Goal: Information Seeking & Learning: Learn about a topic

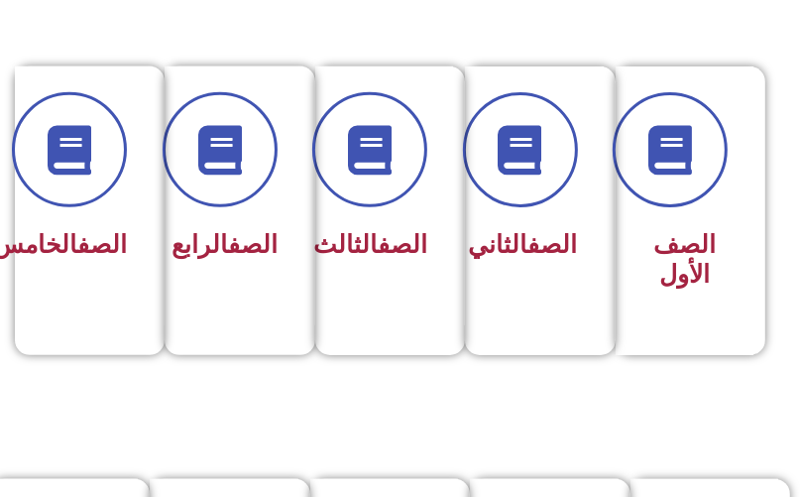
scroll to position [476, 0]
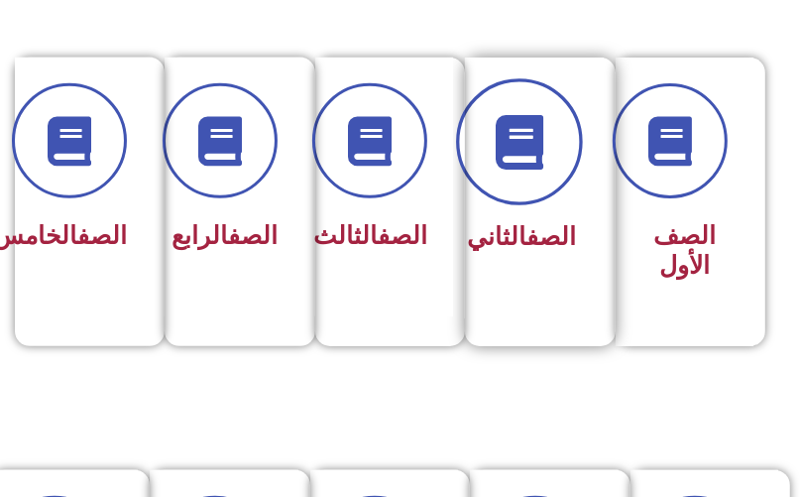
click at [522, 147] on icon at bounding box center [519, 141] width 55 height 55
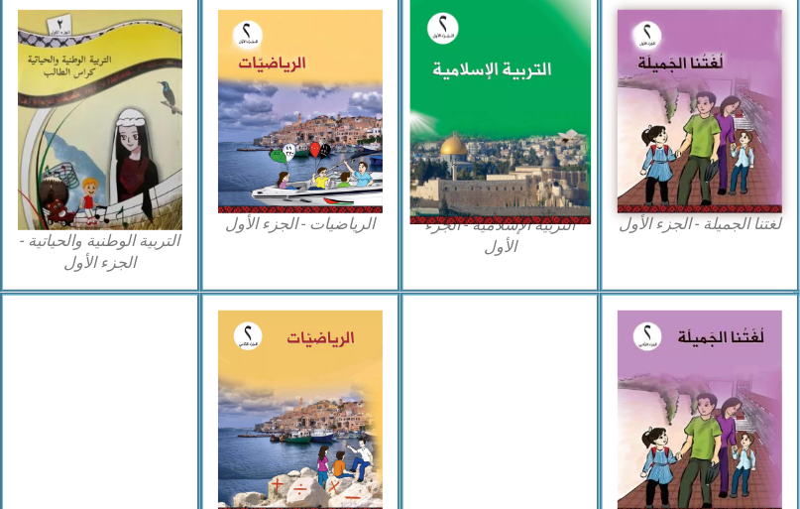
scroll to position [635, 0]
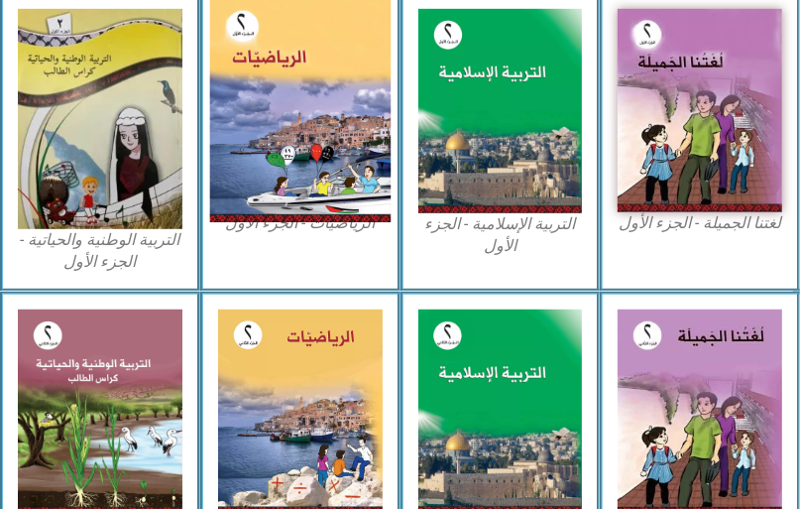
click at [254, 107] on img at bounding box center [299, 111] width 180 height 224
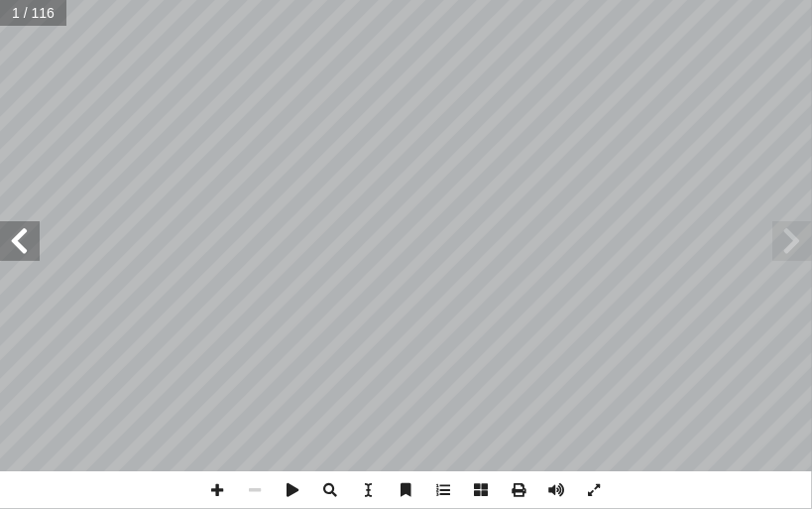
click at [28, 246] on span at bounding box center [20, 241] width 40 height 40
click at [30, 246] on span at bounding box center [20, 241] width 40 height 40
click at [18, 243] on span at bounding box center [20, 241] width 40 height 40
click at [36, 246] on span at bounding box center [20, 241] width 40 height 40
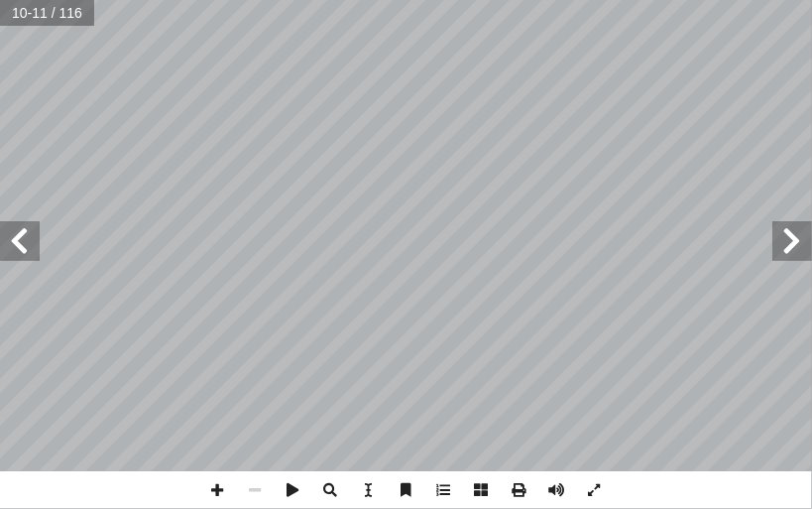
click at [777, 237] on span at bounding box center [792, 241] width 40 height 40
click at [224, 488] on span at bounding box center [218, 490] width 38 height 38
click at [14, 239] on span at bounding box center [20, 241] width 40 height 40
click at [214, 485] on span at bounding box center [218, 490] width 38 height 38
click at [258, 496] on span at bounding box center [256, 490] width 38 height 38
